Goal: Communication & Community: Participate in discussion

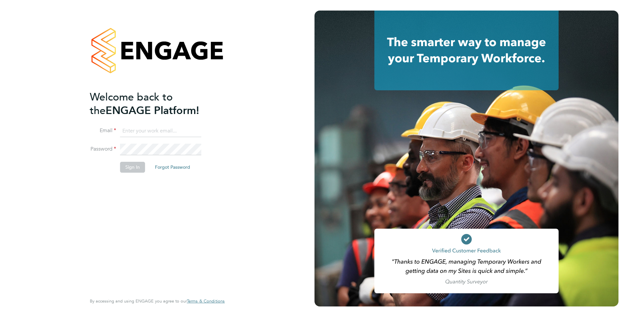
type input "[PERSON_NAME][EMAIL_ADDRESS][PERSON_NAME][DOMAIN_NAME]"
click at [131, 171] on button "Sign In" at bounding box center [132, 167] width 25 height 11
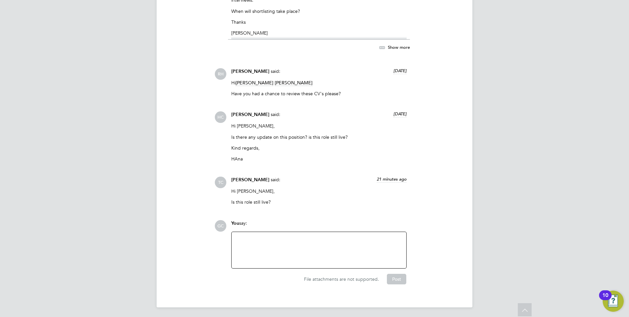
click at [275, 82] on span "[PERSON_NAME]" at bounding box center [294, 83] width 38 height 6
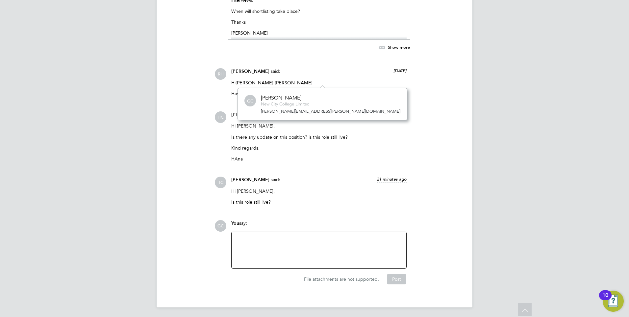
scroll to position [32, 101]
click at [275, 83] on span "[PERSON_NAME]" at bounding box center [294, 83] width 38 height 6
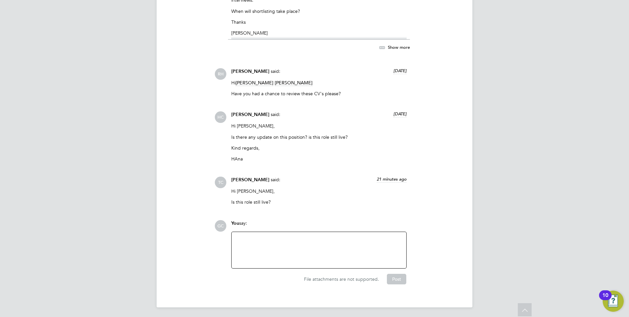
click at [257, 237] on div at bounding box center [319, 250] width 167 height 28
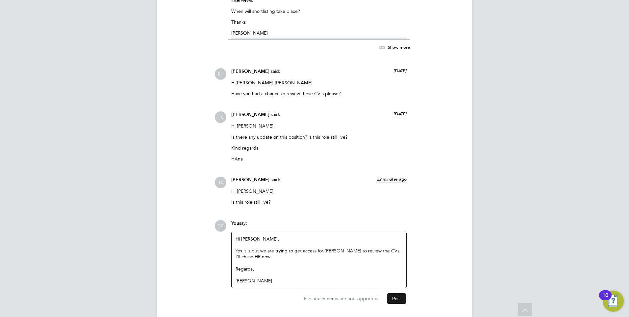
click at [396, 297] on button "Post" at bounding box center [396, 298] width 19 height 11
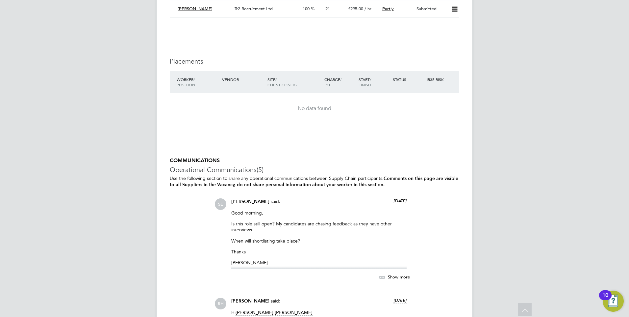
scroll to position [1156, 0]
